Goal: Entertainment & Leisure: Consume media (video, audio)

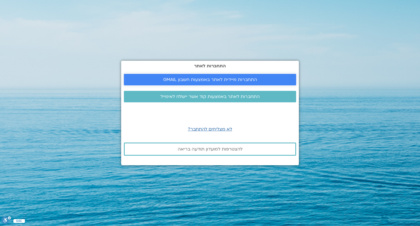
click at [191, 79] on span "התחברות מיידית לאתר באמצעות חשבון GMAIL" at bounding box center [210, 79] width 94 height 5
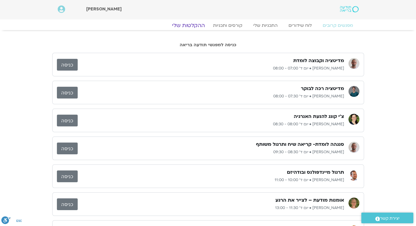
click at [191, 27] on link "ההקלטות שלי" at bounding box center [188, 25] width 46 height 7
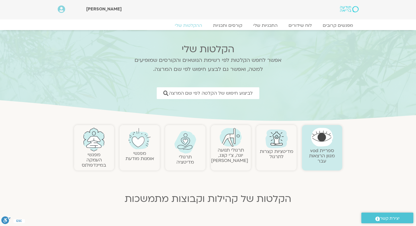
click at [228, 146] on img at bounding box center [230, 137] width 22 height 19
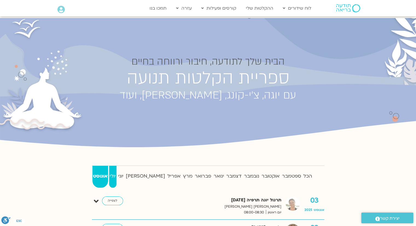
click at [116, 175] on strong "יולי" at bounding box center [112, 176] width 7 height 8
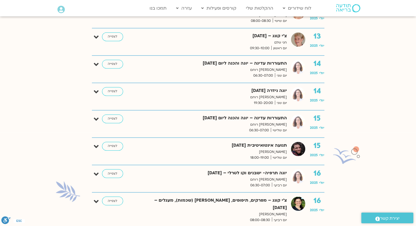
scroll to position [956, 0]
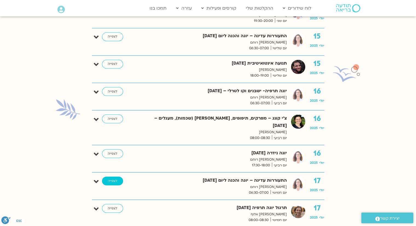
click at [115, 176] on link "לצפייה" at bounding box center [112, 180] width 21 height 9
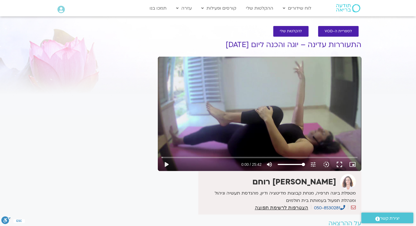
click at [293, 166] on div "play_arrow 0:00 / 25:42 volume_up Mute tune Resolution Auto 720p slow_motion_vi…" at bounding box center [259, 164] width 199 height 13
click at [167, 165] on button "play_arrow" at bounding box center [166, 164] width 13 height 13
type input "1.159168"
type input "63.4659090909091"
type input "1.293744"
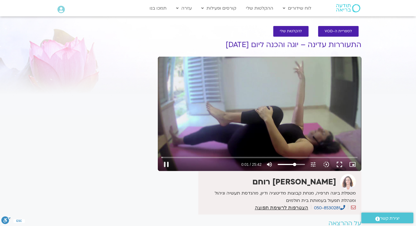
type input "63.4659090909091"
click at [294, 164] on input "Volume" at bounding box center [290, 164] width 27 height 3
click at [339, 164] on button "fullscreen" at bounding box center [339, 164] width 13 height 13
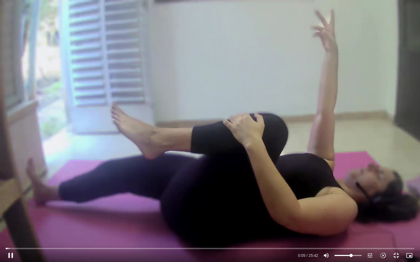
click at [227, 192] on div "Skip Ad 23:40 pause 0:05 / 25:42 volume_up Mute tune Resolution Auto 720p slow_…" at bounding box center [210, 131] width 420 height 262
type input "6.215442"
type input "42.0028409090909"
click at [346, 225] on input "Volume" at bounding box center [347, 255] width 27 height 3
click at [9, 225] on button "play_arrow" at bounding box center [10, 255] width 13 height 13
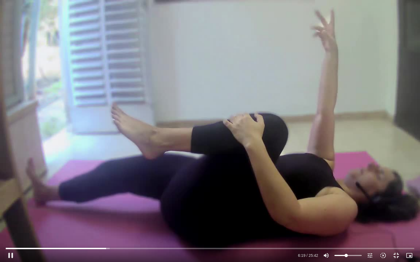
type input "379.315132"
type input "42.9119318181818"
type input "379.348635"
type input "41.09375"
type input "379.365393"
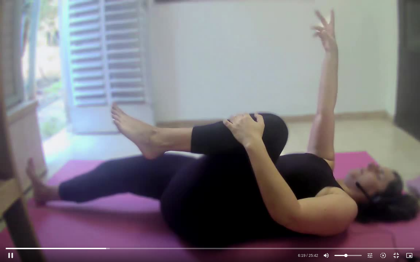
type input "40.1846590909091"
type input "379.381922"
type input "38.3664772727273"
type input "379.3984"
type input "36.5482954545455"
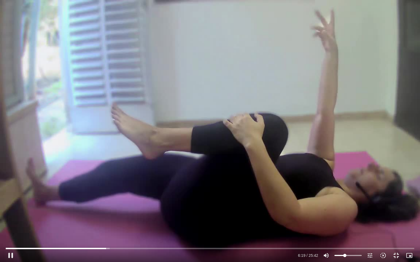
type input "379.415173"
type input "35.6392045454545"
type input "379.432241"
type input "33.8210227272727"
type input "379.448396"
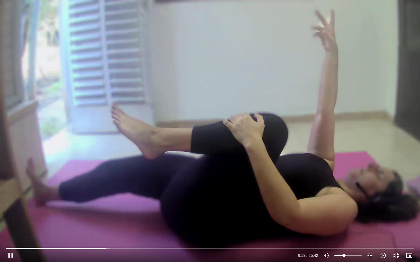
type input "32.0028409090909"
type input "379.465497"
type input "30.1846590909091"
type input "379.482412"
type input "28.3664772727273"
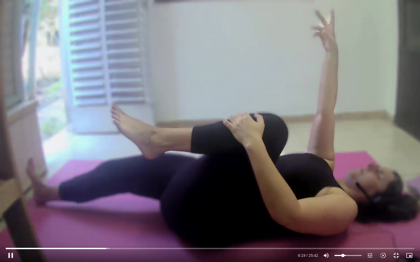
type input "379.49891"
type input "26.5482954545455"
type input "379.515472"
type input "23.8210227272727"
type input "379.531961"
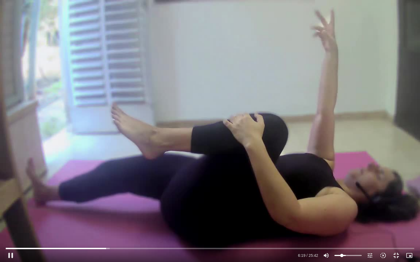
type input "22.9119318181818"
type input "379.550348"
type input "21.09375"
type input "379.564903"
type input "20.1846590909091"
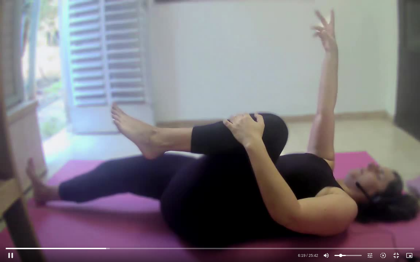
type input "379.582572"
type input "19.2755681818182"
type input "379.598941"
type input "18.3664772727273"
type input "379.616744"
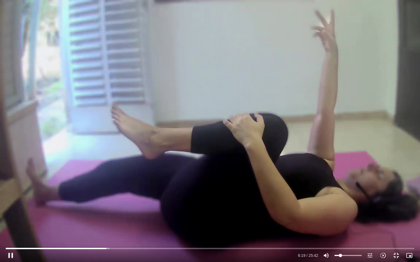
type input "17.4573863636364"
type input "379.632568"
type input "16.5482954545455"
type input "379.698593"
type input "17.4573863636364"
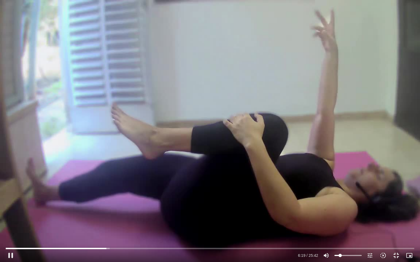
type input "379.715506"
type input "18.3664772727273"
type input "379.764981"
type input "20.1846590909091"
type input "379.815203"
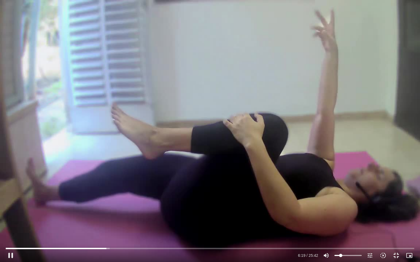
type input "21.09375"
type input "379.832327"
type input "22.9119318181818"
type input "379.86569"
type input "23.8210227272727"
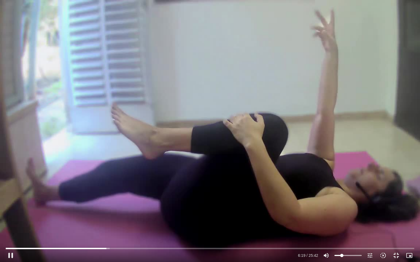
type input "379.882172"
drag, startPoint x: 346, startPoint y: 256, endPoint x: 342, endPoint y: 256, distance: 4.9
type input "24.7301136363636"
click at [342, 225] on input "Volume" at bounding box center [347, 255] width 27 height 3
type input "386.266627"
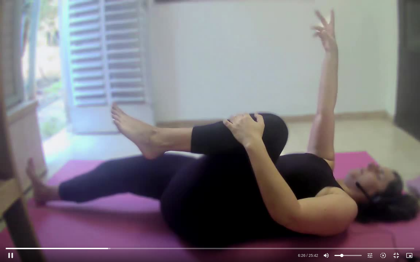
type input "23.8210227272727"
type input "386.283423"
type input "22.9119318181818"
type input "386.316444"
type input "22.0028409090909"
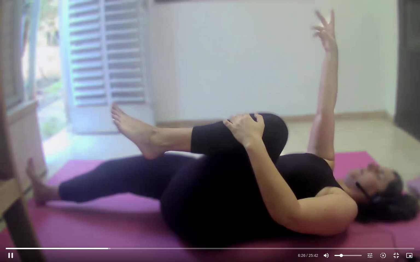
type input "386.333524"
type input "21.09375"
type input "386.366585"
type input "20.1846590909091"
type input "386.383247"
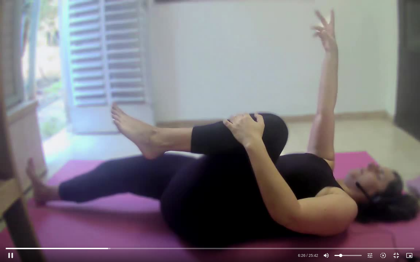
type input "19.2755681818182"
type input "386.400134"
type input "18.3664772727273"
type input "386.433294"
type input "17.4573863636364"
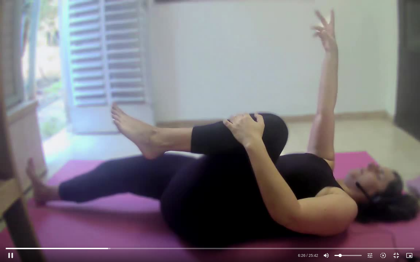
type input "386.449894"
type input "16.5482954545455"
type input "386.483184"
type input "15.6392045454545"
type input "386.49972"
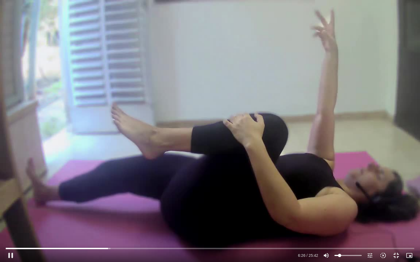
type input "14.7301136363636"
type input "386.516504"
type input "13.8210227272727"
type input "386.766362"
type input "14.7301136363636"
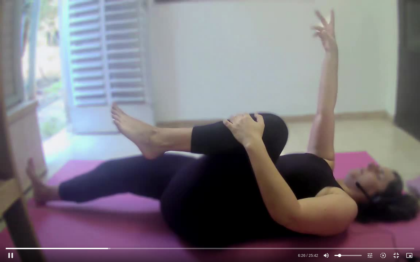
click at [339, 225] on input "Volume" at bounding box center [347, 255] width 27 height 3
type input "386.807628"
type input "14.7301136363636"
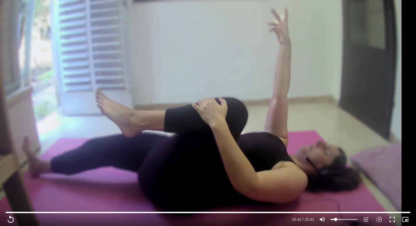
type input "1542.68"
